Goal: Information Seeking & Learning: Learn about a topic

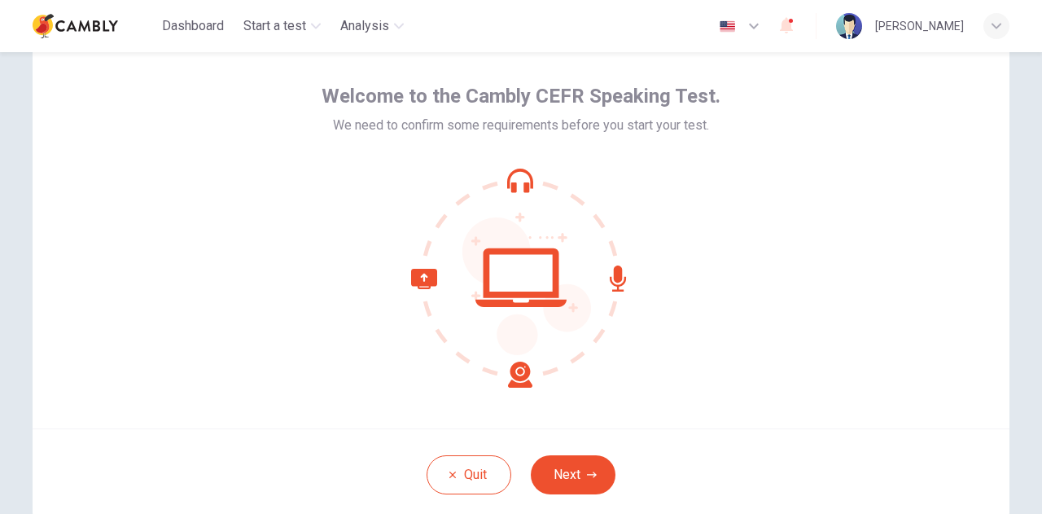
scroll to position [86, 0]
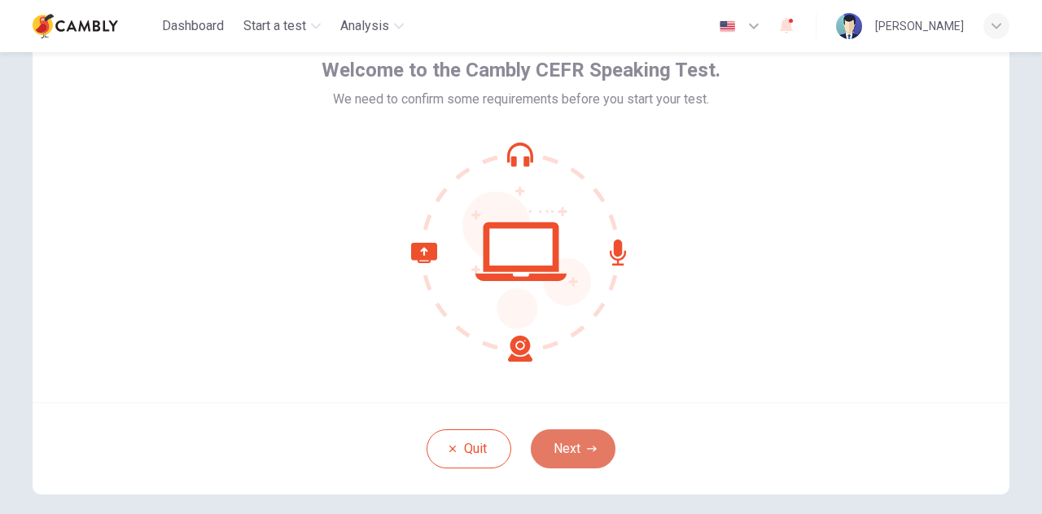
click at [587, 449] on icon "button" at bounding box center [592, 449] width 10 height 10
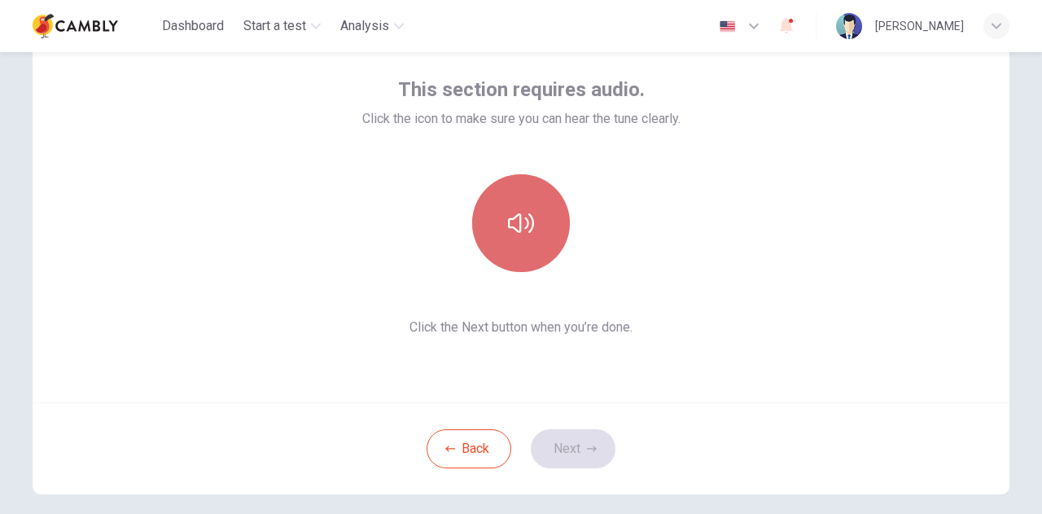
click at [522, 210] on icon "button" at bounding box center [521, 223] width 26 height 26
click at [529, 233] on icon "button" at bounding box center [521, 223] width 26 height 26
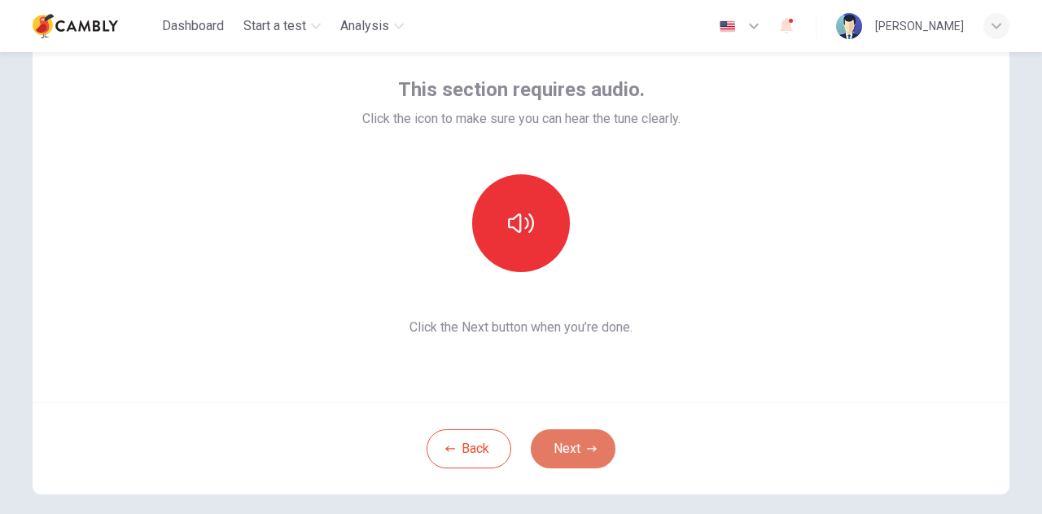
click at [594, 444] on button "Next" at bounding box center [573, 448] width 85 height 39
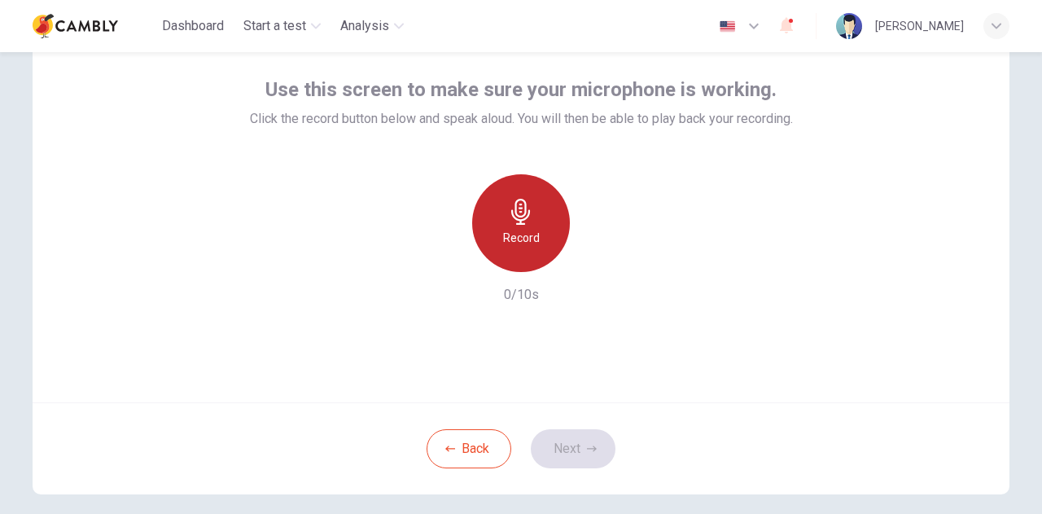
click at [527, 234] on h6 "Record" at bounding box center [521, 238] width 37 height 20
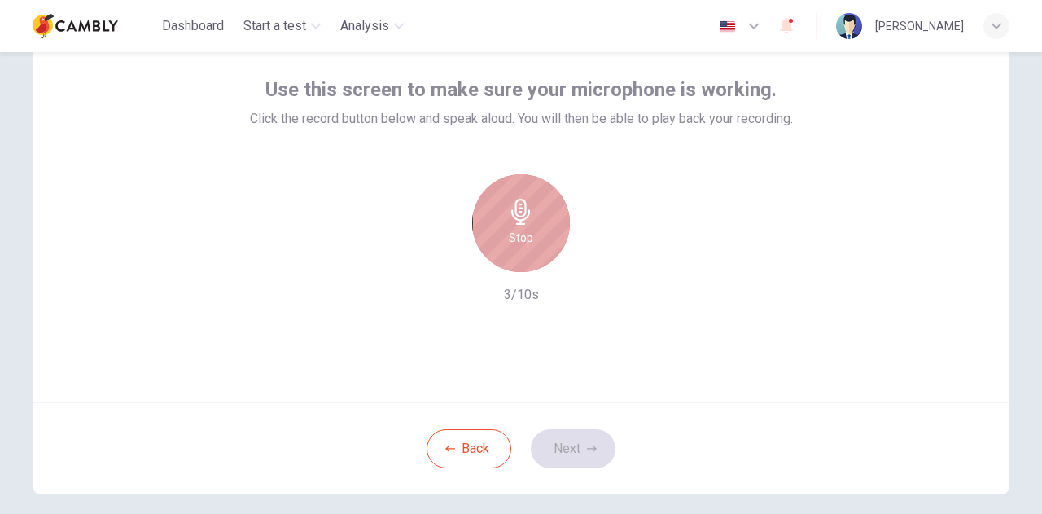
click at [511, 213] on icon "button" at bounding box center [520, 212] width 19 height 26
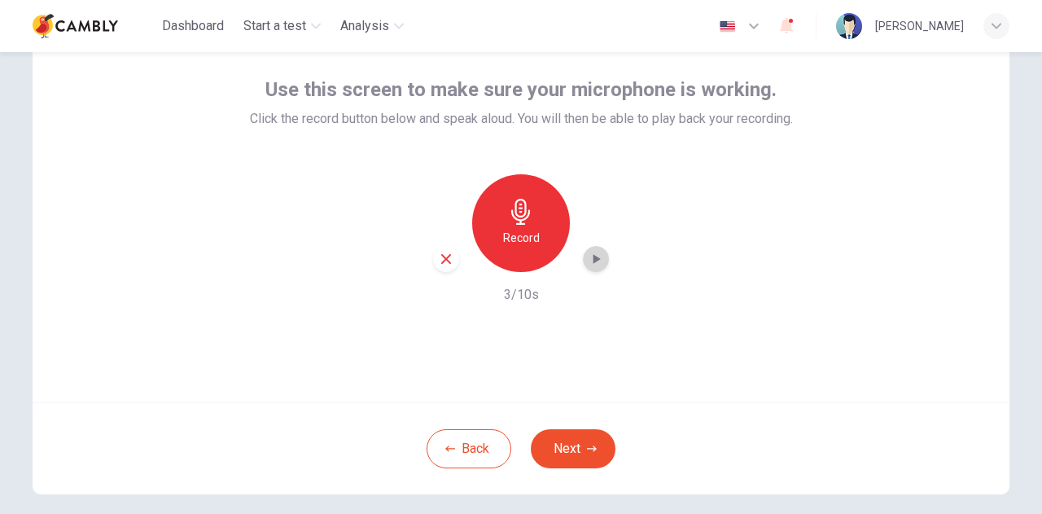
click at [596, 261] on icon "button" at bounding box center [596, 259] width 16 height 16
click at [573, 454] on button "Next" at bounding box center [573, 448] width 85 height 39
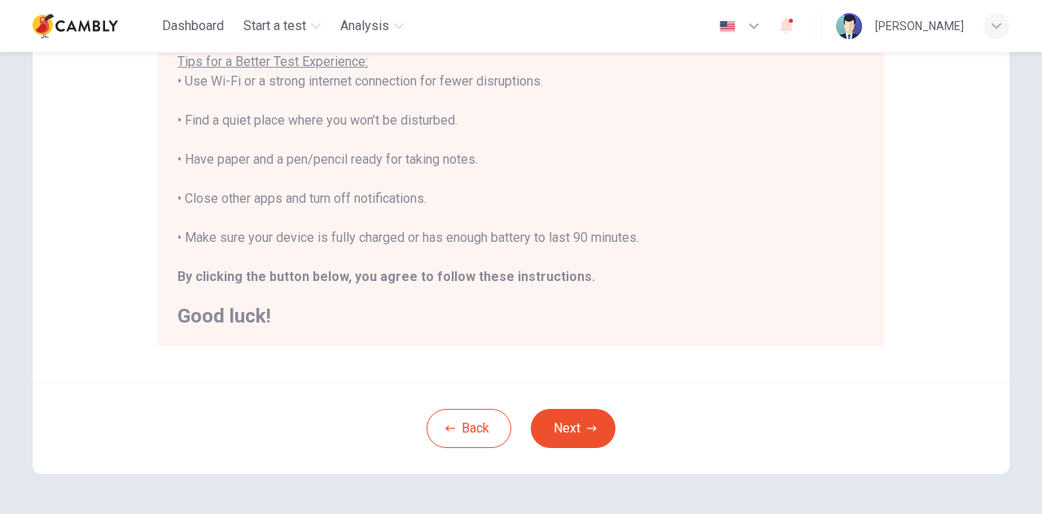
scroll to position [391, 0]
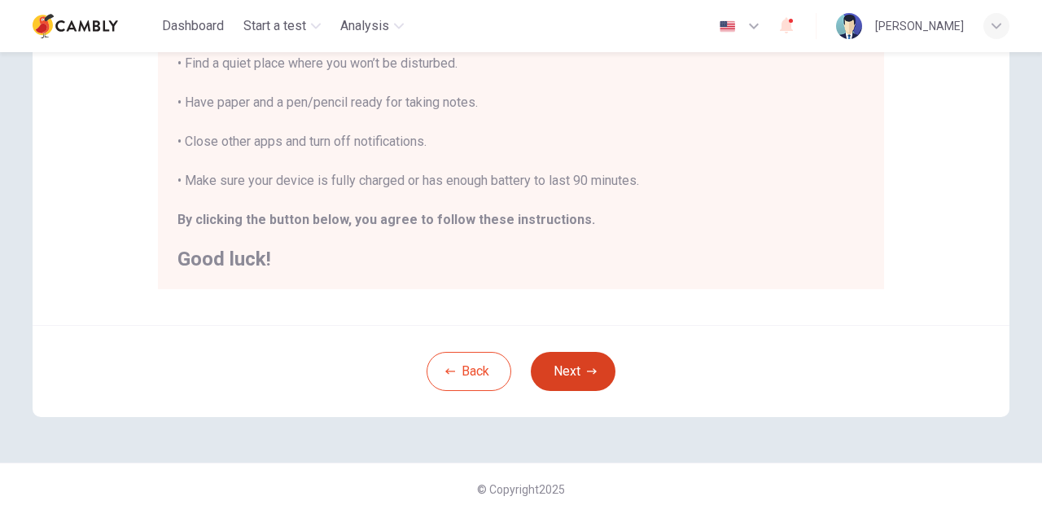
click at [557, 358] on button "Next" at bounding box center [573, 371] width 85 height 39
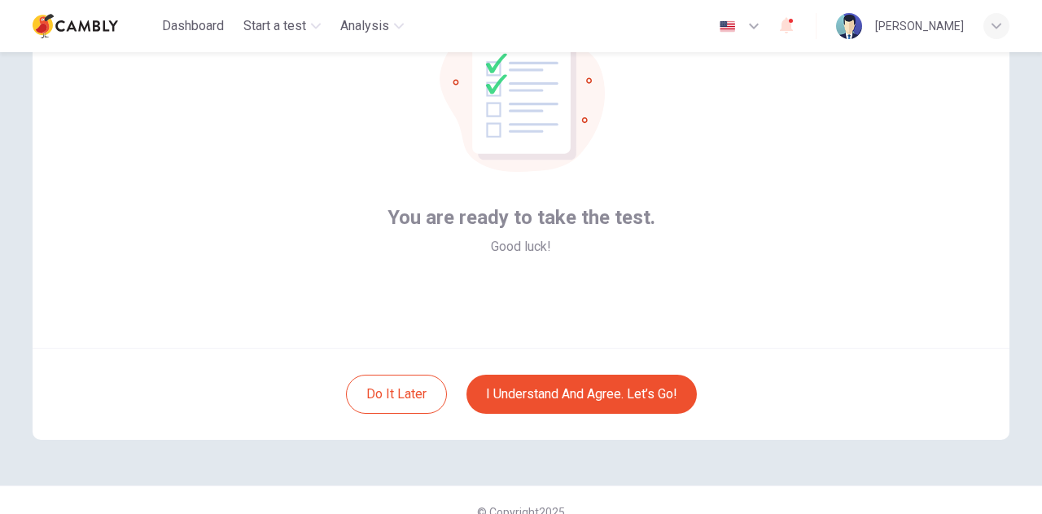
scroll to position [144, 0]
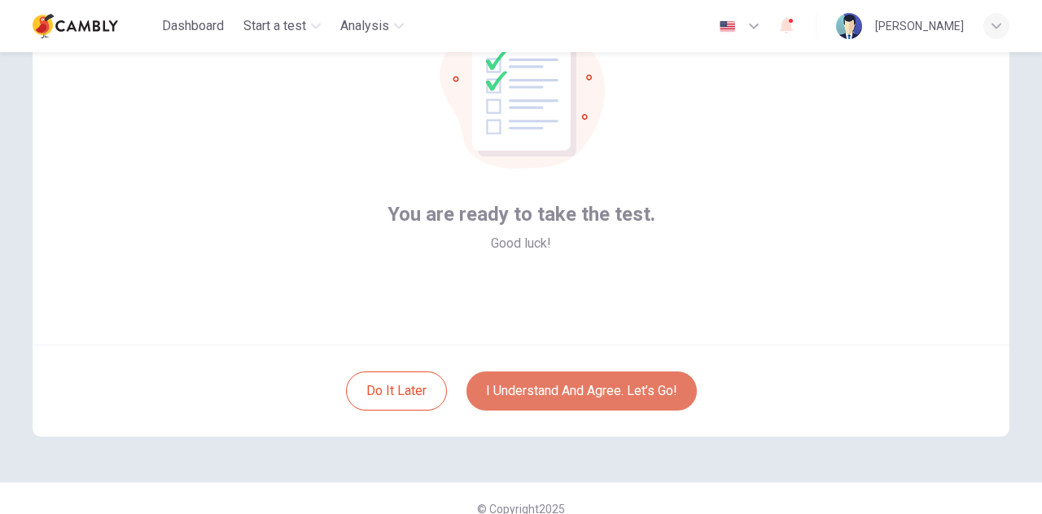
click at [578, 401] on button "I understand and agree. Let’s go!" at bounding box center [582, 390] width 230 height 39
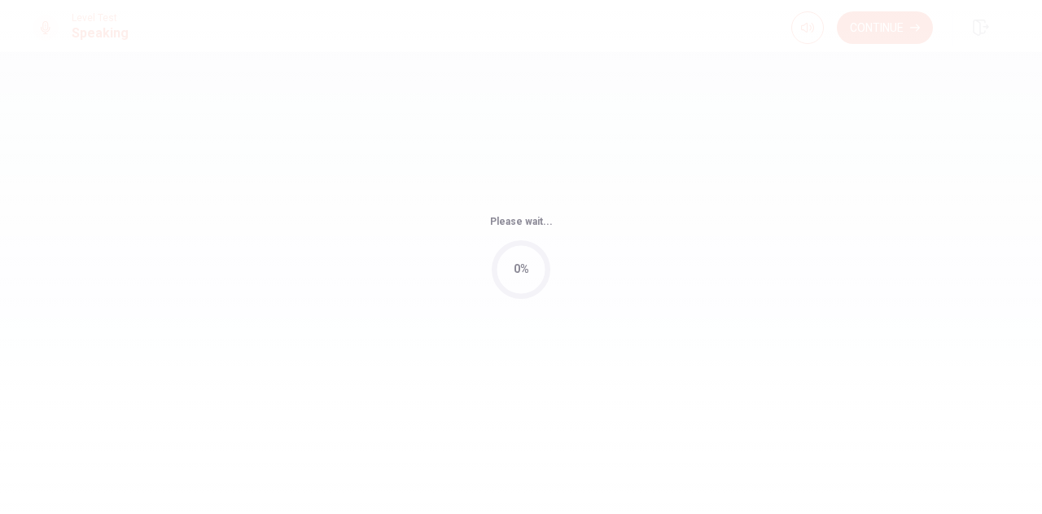
click at [1042, 261] on body "This site uses cookies, as explained in our Privacy Policy . If you agree to th…" at bounding box center [521, 257] width 1042 height 514
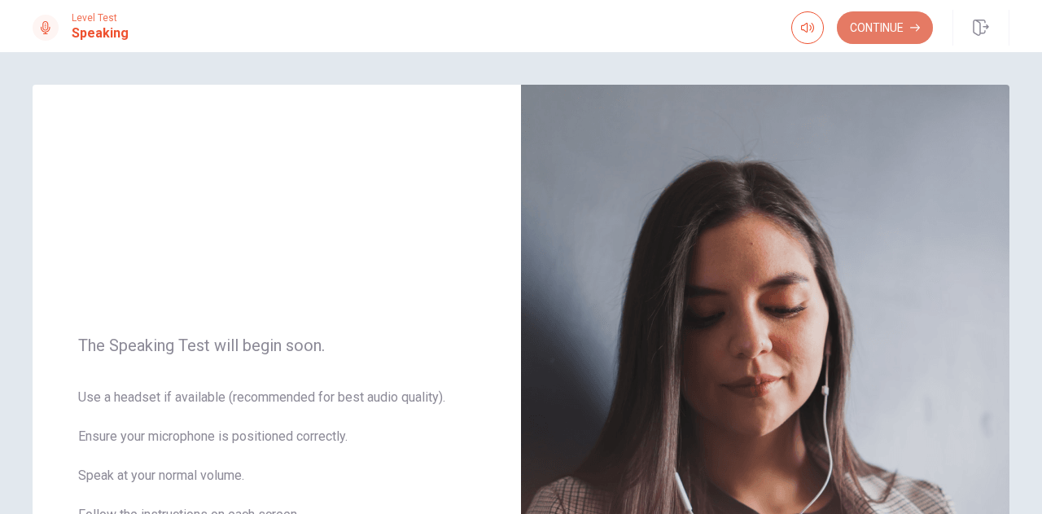
click at [901, 25] on button "Continue" at bounding box center [885, 27] width 96 height 33
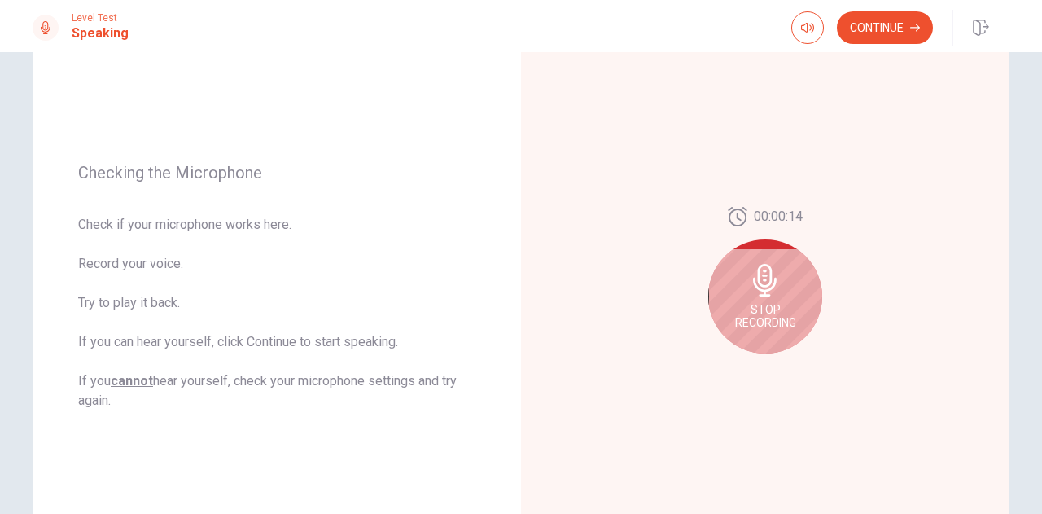
scroll to position [194, 0]
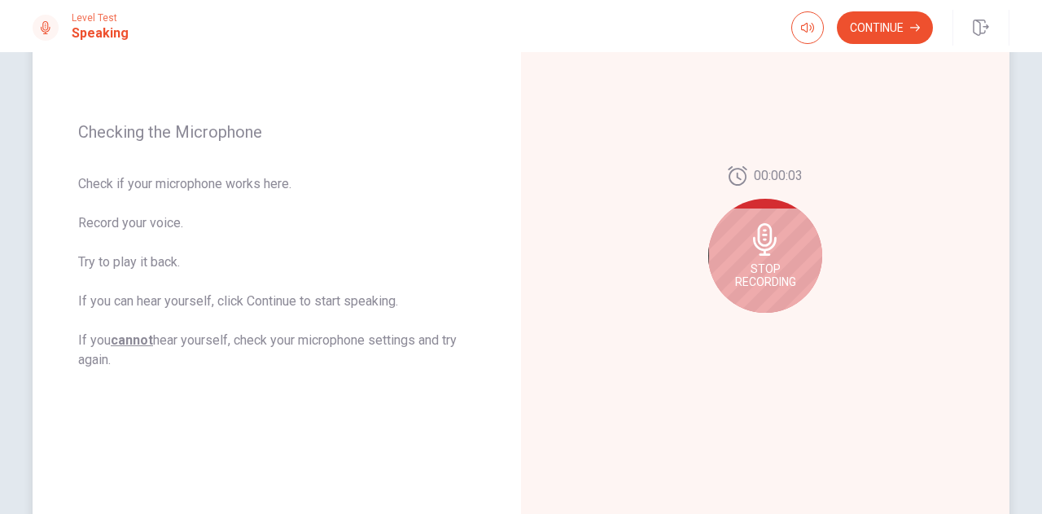
click at [766, 252] on icon at bounding box center [765, 239] width 24 height 33
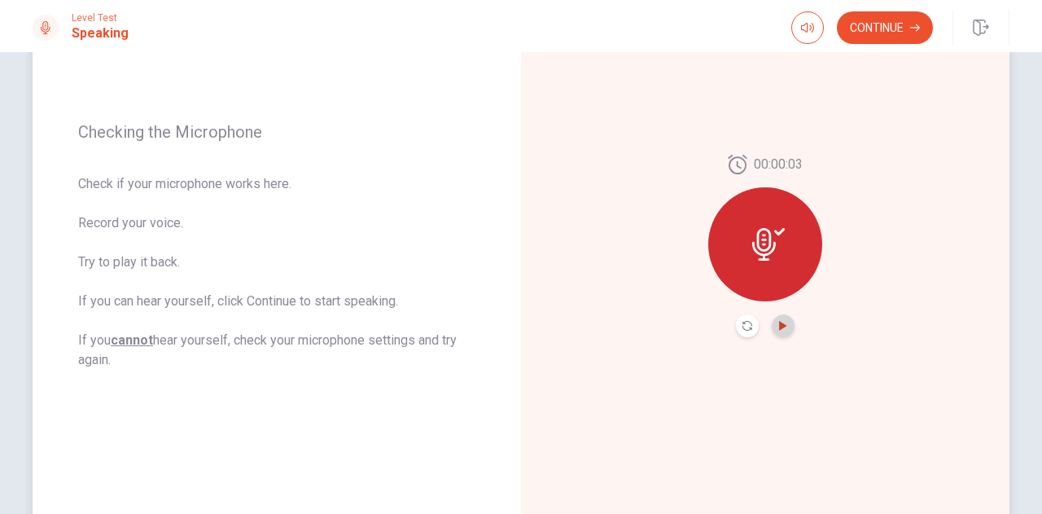
click at [780, 323] on icon "Play Audio" at bounding box center [782, 326] width 7 height 10
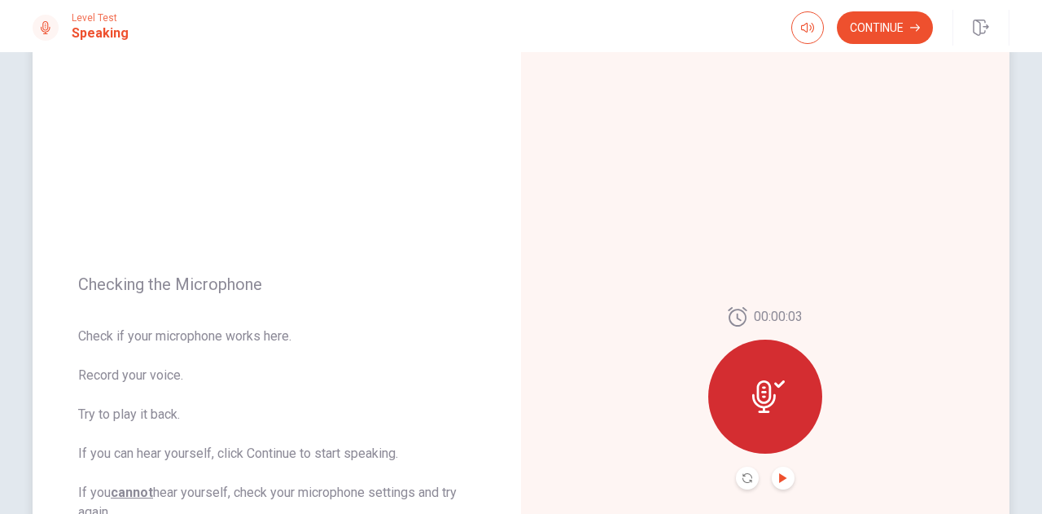
scroll to position [0, 0]
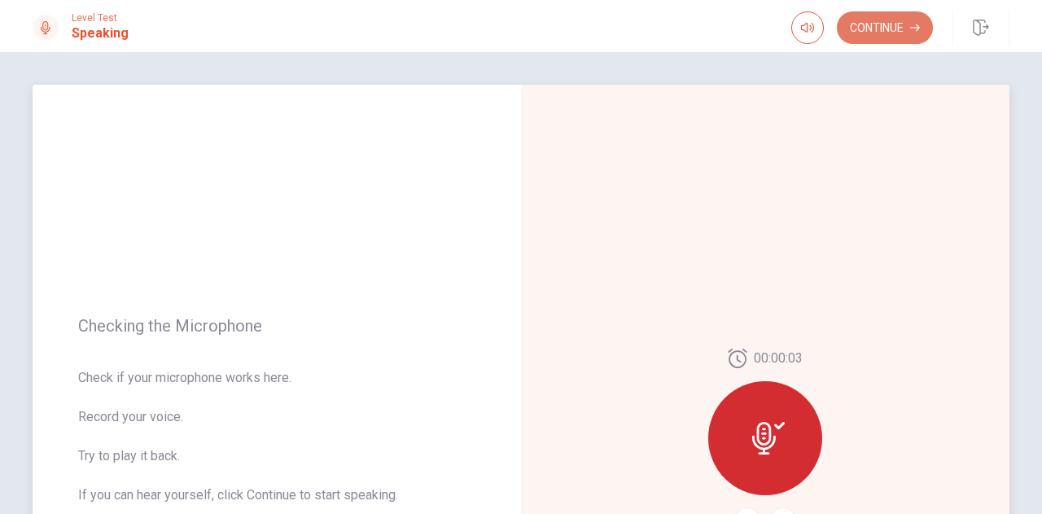
click at [897, 23] on button "Continue" at bounding box center [885, 27] width 96 height 33
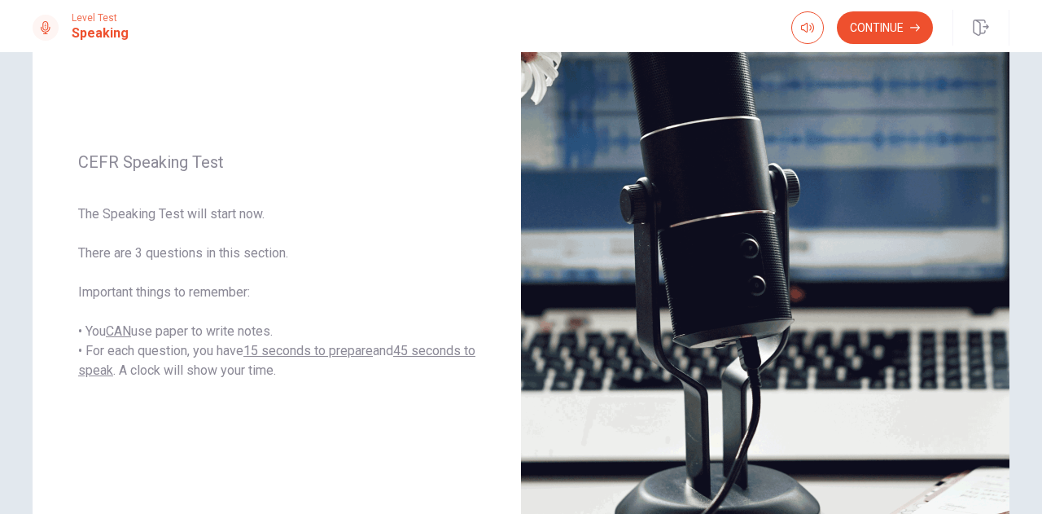
scroll to position [174, 0]
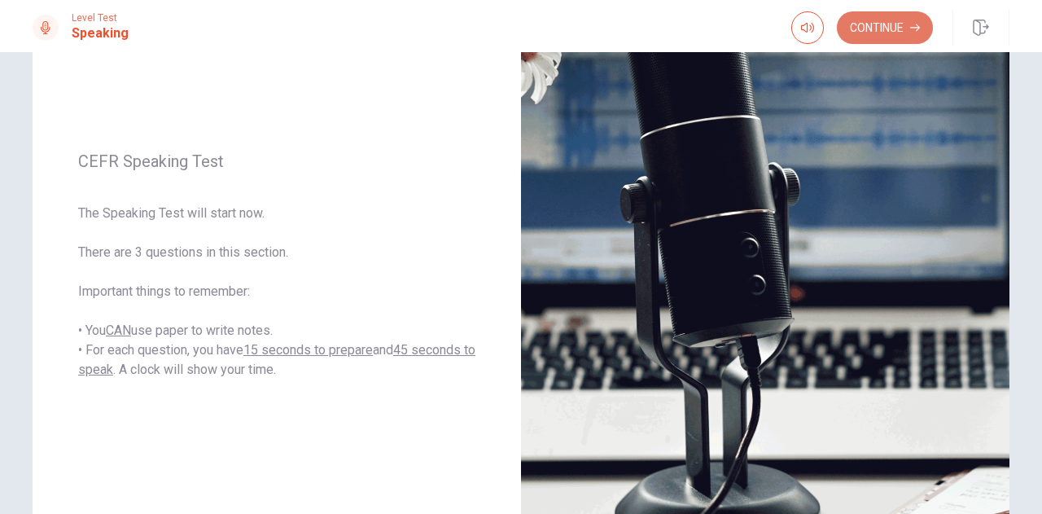
click at [893, 29] on button "Continue" at bounding box center [885, 27] width 96 height 33
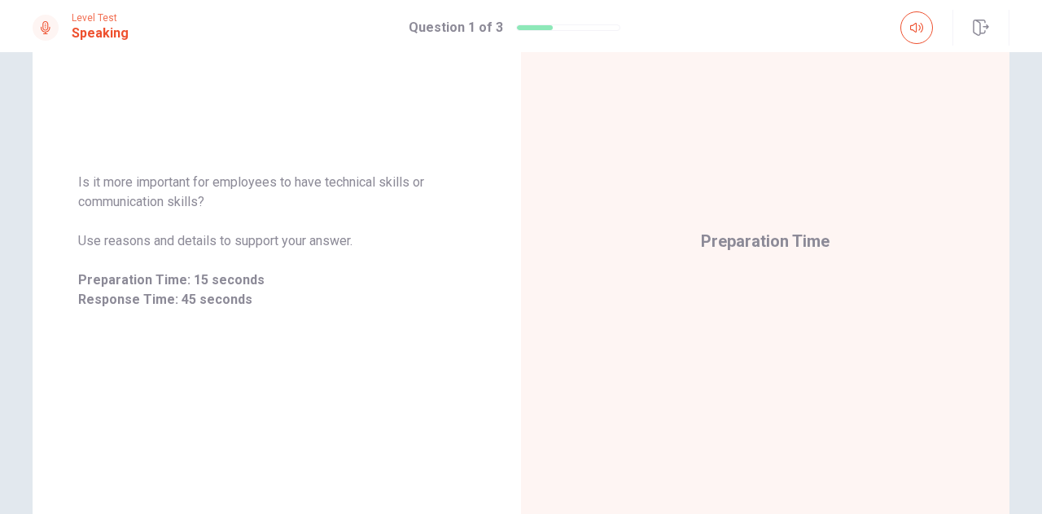
scroll to position [198, 0]
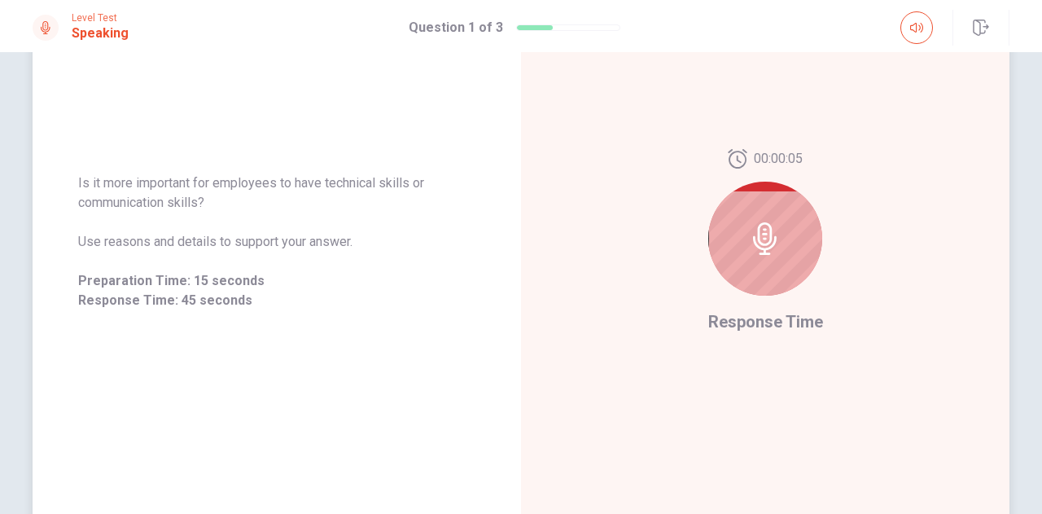
click at [770, 249] on icon at bounding box center [765, 238] width 33 height 33
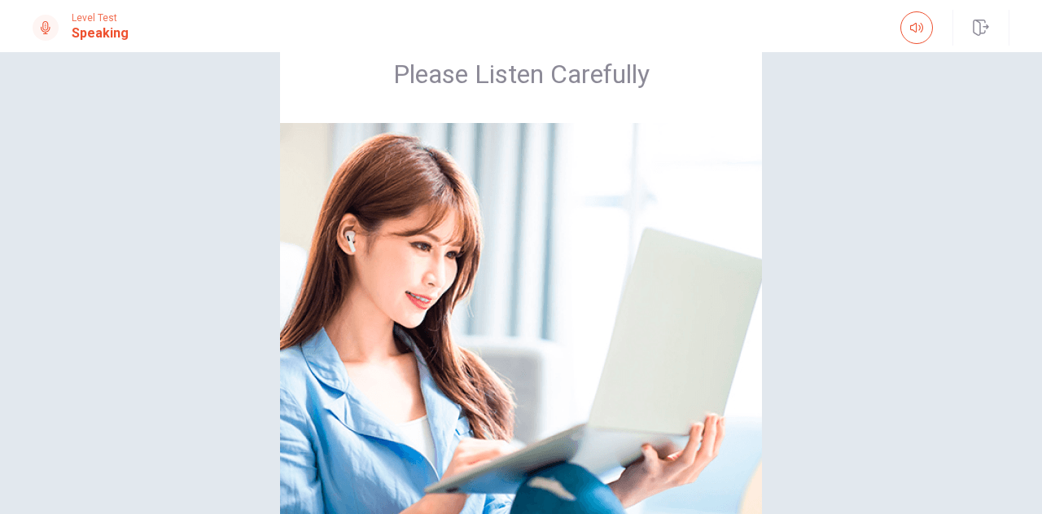
scroll to position [62, 0]
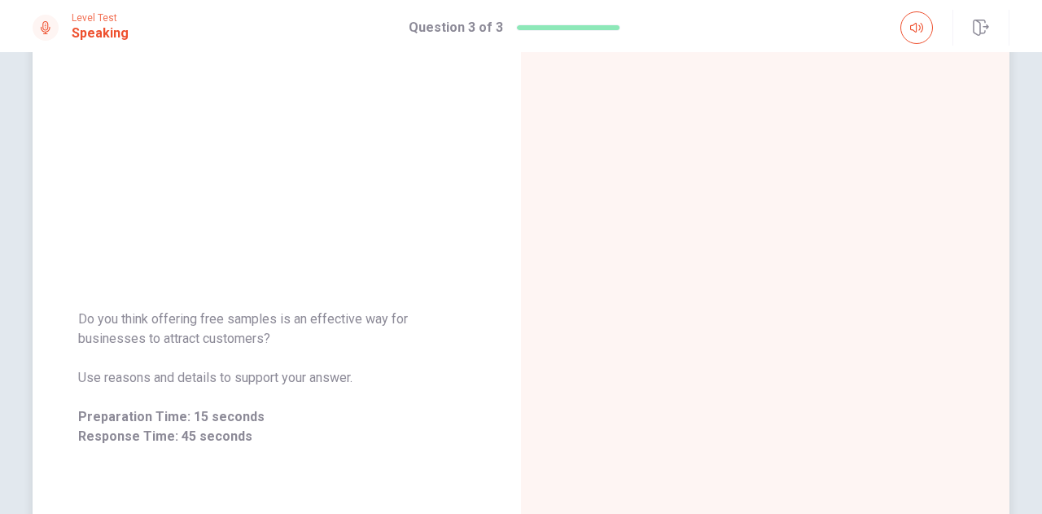
drag, startPoint x: 74, startPoint y: 315, endPoint x: 205, endPoint y: 340, distance: 133.4
click at [205, 340] on span "Do you think offering free samples is an effective way for businesses to attrac…" at bounding box center [276, 328] width 397 height 39
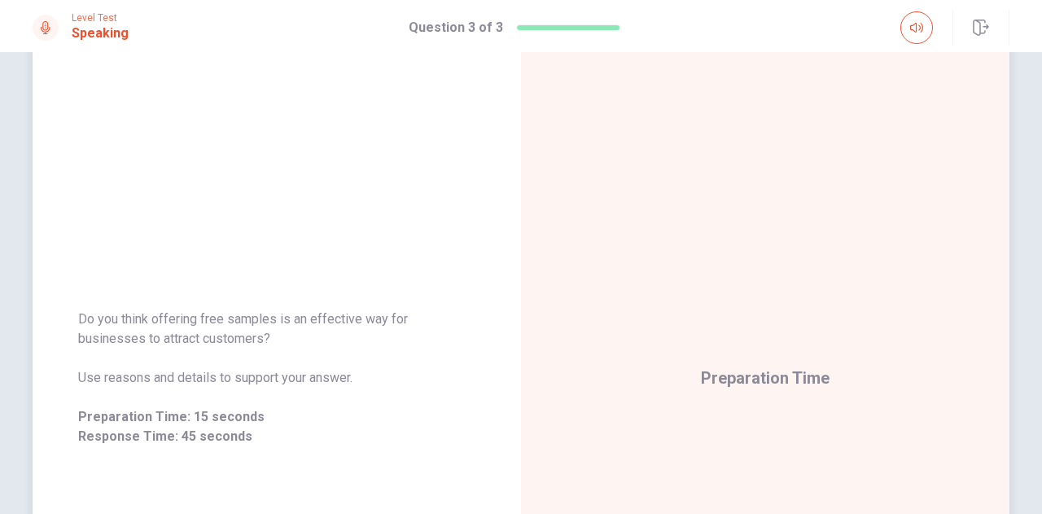
click at [265, 332] on span "Do you think offering free samples is an effective way for businesses to attrac…" at bounding box center [276, 328] width 397 height 39
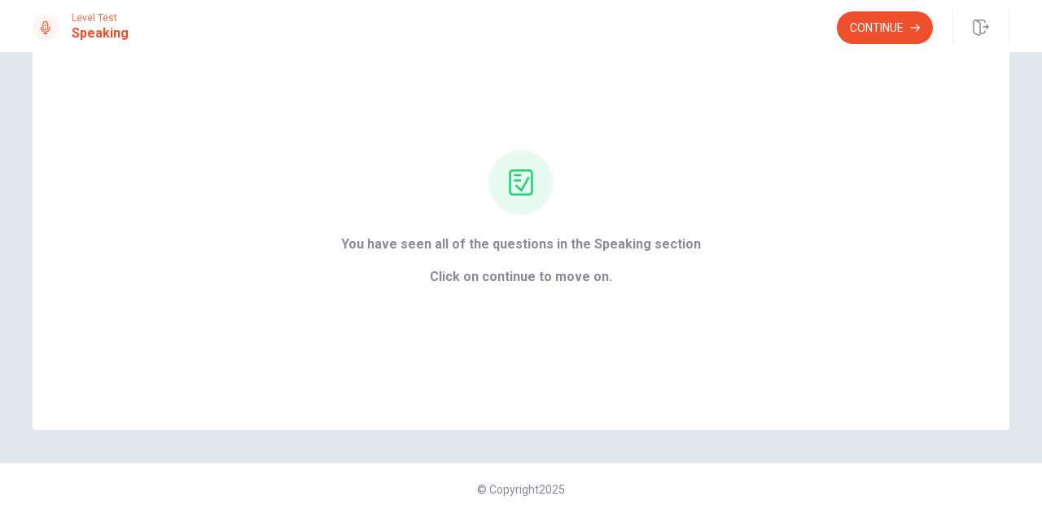
scroll to position [0, 0]
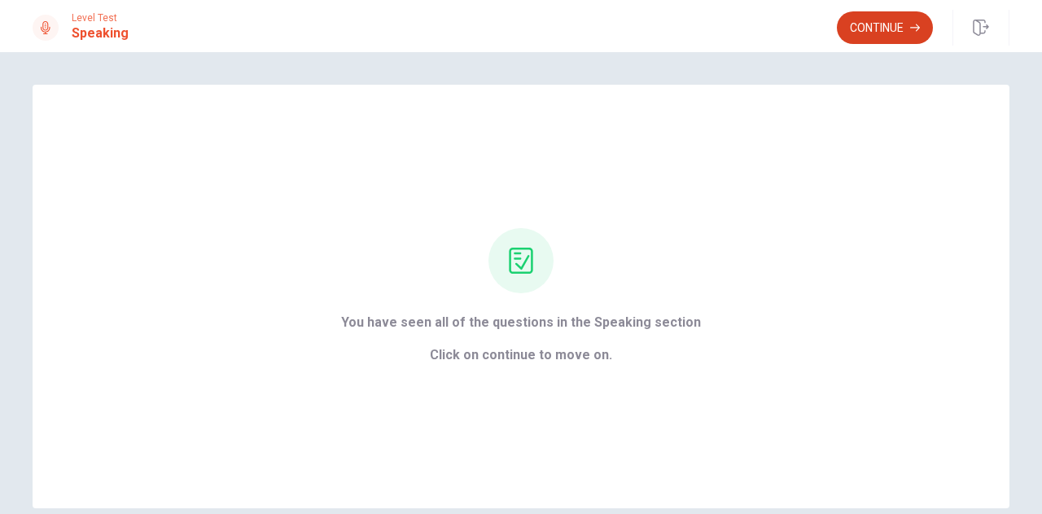
click at [870, 29] on button "Continue" at bounding box center [885, 27] width 96 height 33
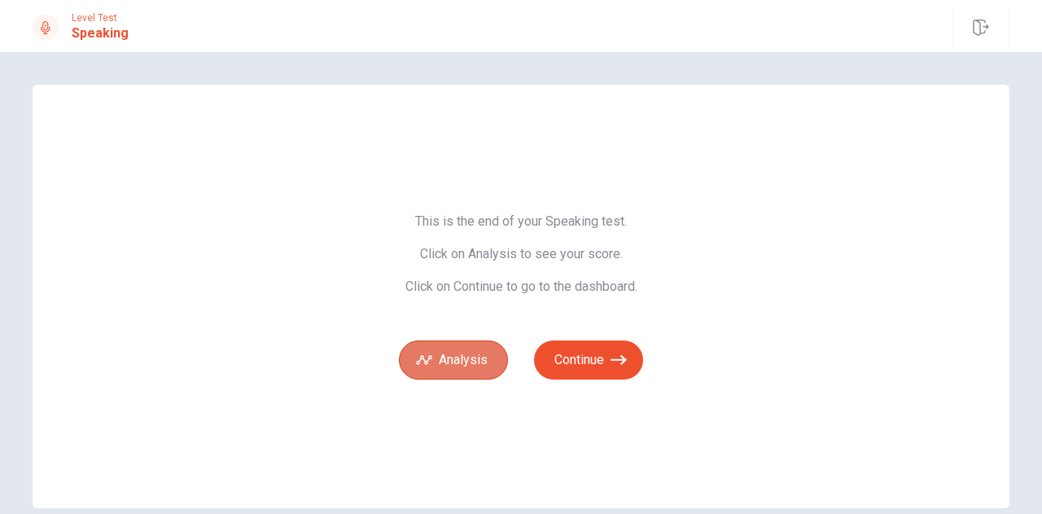
click at [458, 360] on button "Analysis" at bounding box center [453, 359] width 109 height 39
